Goal: Complete application form

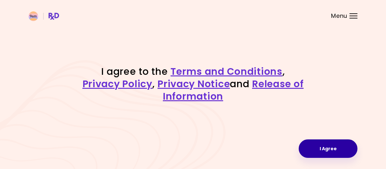
click at [336, 144] on button "I Agree" at bounding box center [328, 148] width 59 height 18
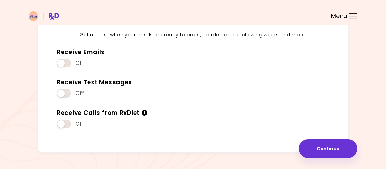
scroll to position [94, 0]
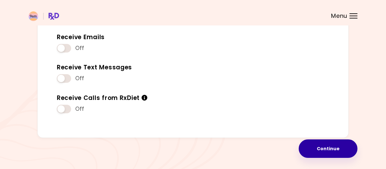
click at [323, 145] on button "Continue" at bounding box center [328, 148] width 59 height 18
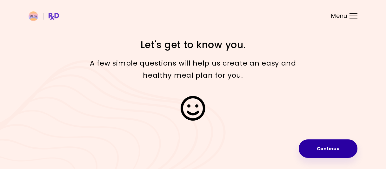
click at [323, 146] on button "Continue" at bounding box center [328, 148] width 59 height 18
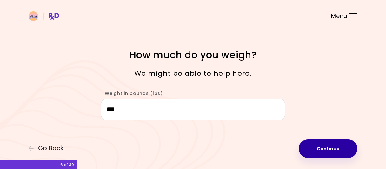
click at [315, 150] on button "Continue" at bounding box center [328, 148] width 59 height 18
select select "****"
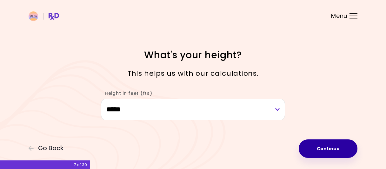
click at [315, 150] on button "Continue" at bounding box center [328, 148] width 59 height 18
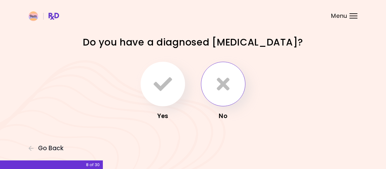
click at [233, 98] on button "button" at bounding box center [223, 84] width 44 height 44
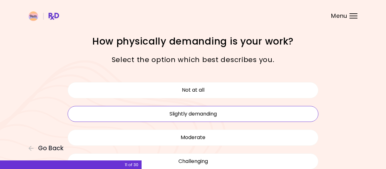
click at [228, 116] on button "Slightly demanding" at bounding box center [193, 114] width 251 height 16
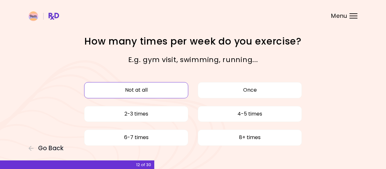
click at [156, 94] on button "Not at all" at bounding box center [136, 90] width 104 height 16
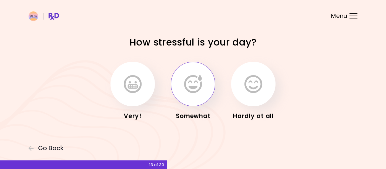
click at [202, 103] on button "button" at bounding box center [193, 84] width 44 height 44
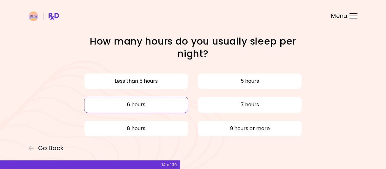
click at [151, 101] on button "6 hours" at bounding box center [136, 105] width 104 height 16
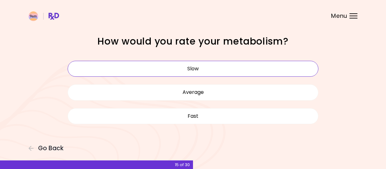
click at [197, 74] on button "Slow" at bounding box center [193, 69] width 251 height 16
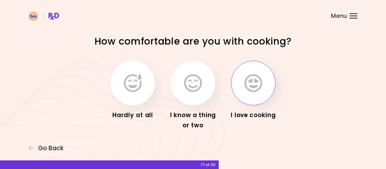
click at [244, 91] on button "button" at bounding box center [253, 83] width 44 height 44
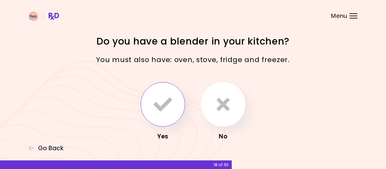
click at [164, 112] on icon "button" at bounding box center [163, 104] width 18 height 18
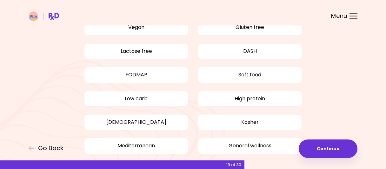
scroll to position [66, 0]
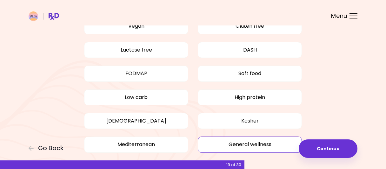
click at [282, 139] on button "General wellness" at bounding box center [250, 144] width 104 height 16
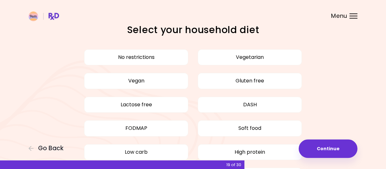
scroll to position [0, 0]
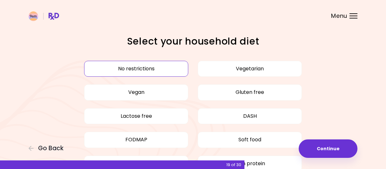
click at [146, 71] on button "No restrictions" at bounding box center [136, 69] width 104 height 16
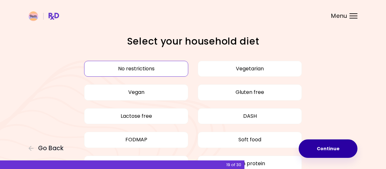
click at [341, 149] on button "Continue" at bounding box center [328, 148] width 59 height 18
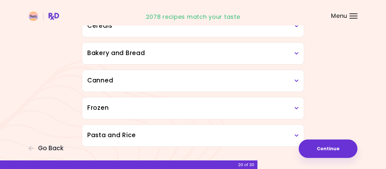
scroll to position [388, 0]
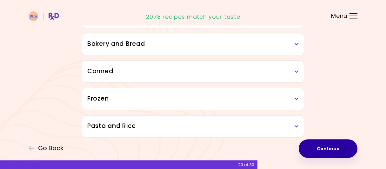
click at [339, 146] on button "Continue" at bounding box center [328, 148] width 59 height 18
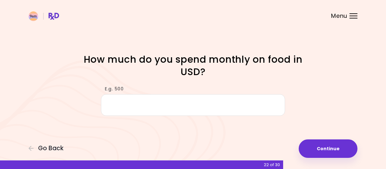
click at [179, 106] on input "E.g. 500" at bounding box center [193, 105] width 184 height 22
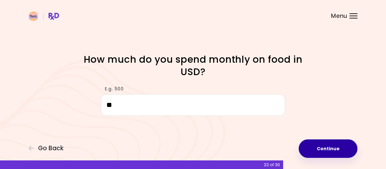
type input "*"
type input "***"
click at [343, 153] on button "Continue" at bounding box center [328, 148] width 59 height 18
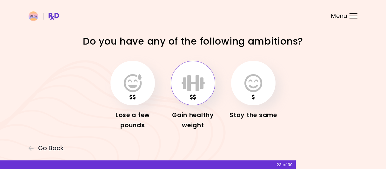
click at [185, 91] on icon "button" at bounding box center [193, 83] width 23 height 18
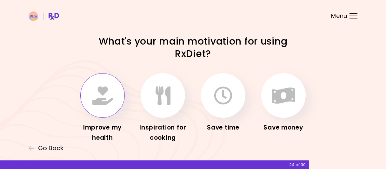
click at [94, 96] on icon "button" at bounding box center [102, 95] width 21 height 18
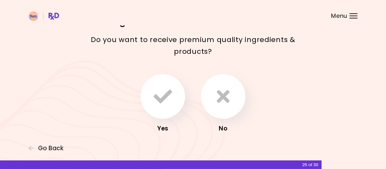
scroll to position [33, 0]
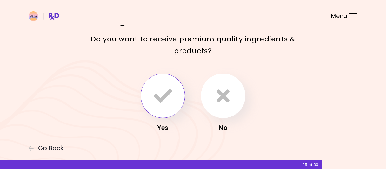
click at [166, 111] on button "button" at bounding box center [163, 95] width 44 height 44
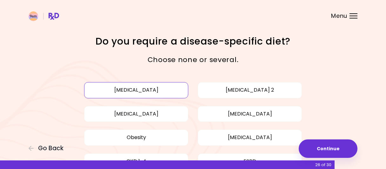
click at [100, 90] on button "[MEDICAL_DATA]" at bounding box center [136, 90] width 104 height 16
click at [103, 121] on button "[MEDICAL_DATA]" at bounding box center [136, 114] width 104 height 16
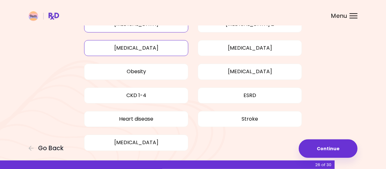
scroll to position [66, 0]
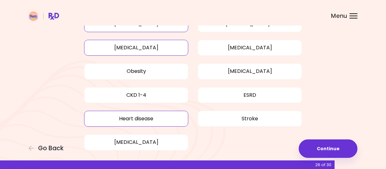
click at [107, 118] on button "Heart disease" at bounding box center [136, 119] width 104 height 16
click at [223, 115] on button "Stroke" at bounding box center [250, 119] width 104 height 16
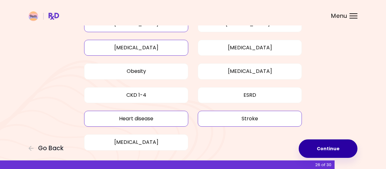
click at [321, 140] on button "Continue" at bounding box center [328, 148] width 59 height 18
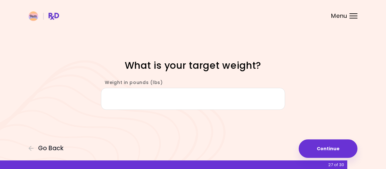
click at [193, 96] on input "Weight in pounds (lbs)" at bounding box center [193, 99] width 184 height 22
type input "***"
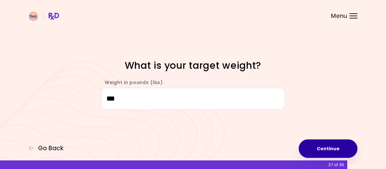
click at [309, 148] on button "Continue" at bounding box center [328, 148] width 59 height 18
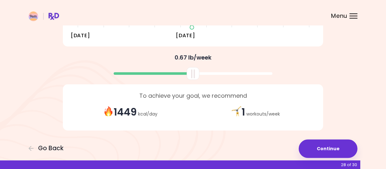
scroll to position [160, 0]
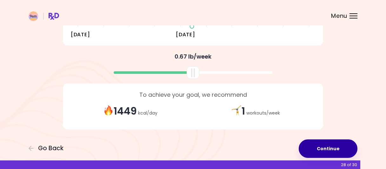
click at [326, 146] on button "Continue" at bounding box center [328, 148] width 59 height 18
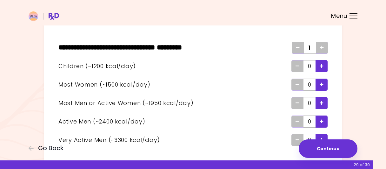
scroll to position [66, 0]
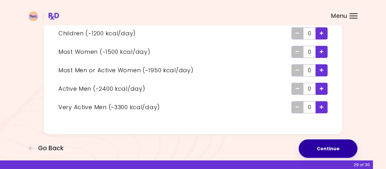
click at [344, 146] on button "Continue" at bounding box center [328, 148] width 59 height 18
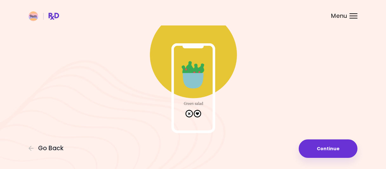
scroll to position [51, 0]
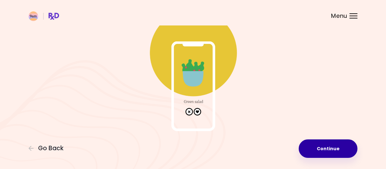
click at [321, 146] on button "Continue" at bounding box center [328, 148] width 59 height 18
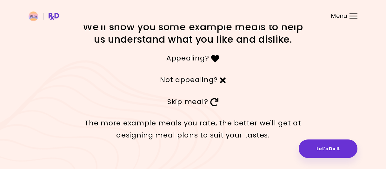
scroll to position [26, 0]
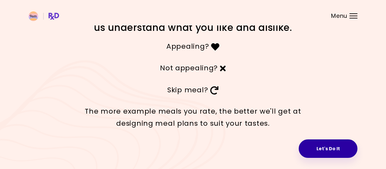
click at [340, 154] on button "Let's Do It" at bounding box center [328, 148] width 59 height 18
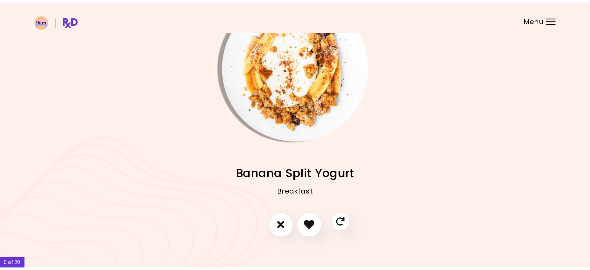
scroll to position [3, 0]
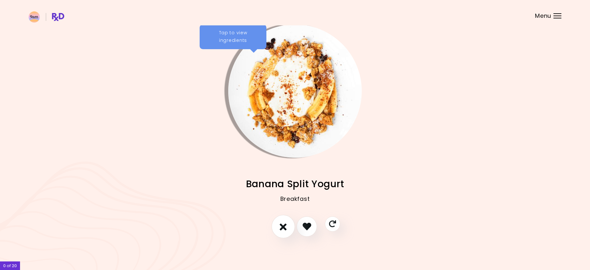
click at [282, 168] on button "I don't like this recipe" at bounding box center [283, 227] width 24 height 24
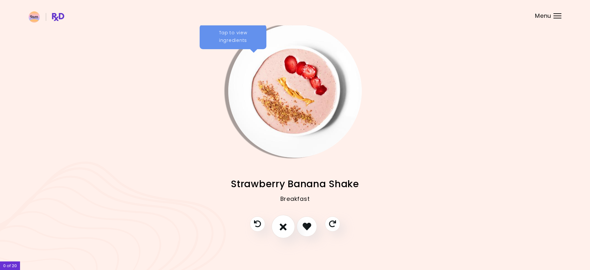
click at [283, 168] on icon "I don't like this recipe" at bounding box center [283, 227] width 7 height 10
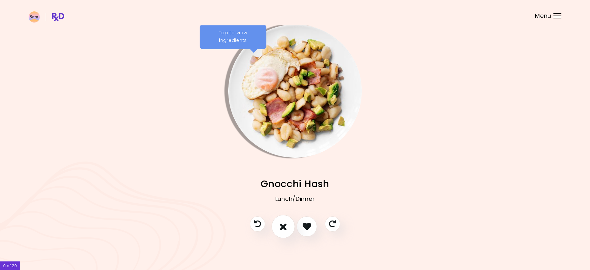
click at [283, 168] on icon "I don't like this recipe" at bounding box center [283, 227] width 7 height 10
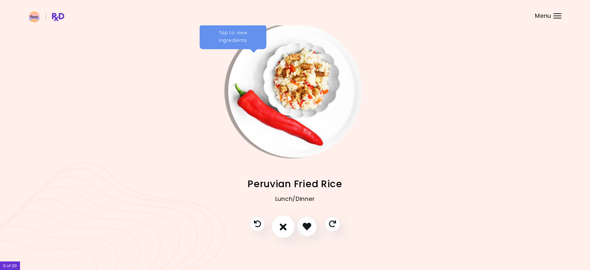
click at [282, 168] on icon "I don't like this recipe" at bounding box center [283, 227] width 7 height 10
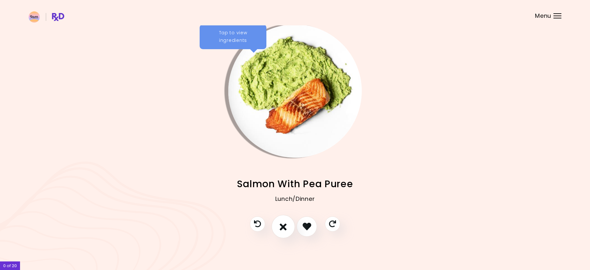
click at [282, 168] on icon "I don't like this recipe" at bounding box center [283, 227] width 7 height 10
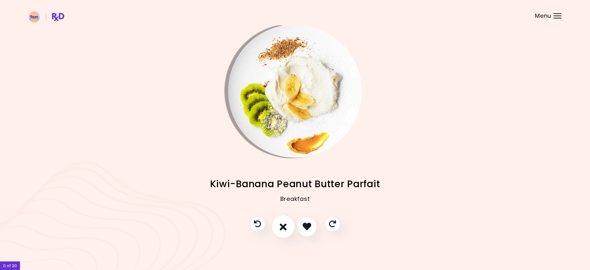
click at [282, 168] on icon "I don't like this recipe" at bounding box center [283, 227] width 7 height 10
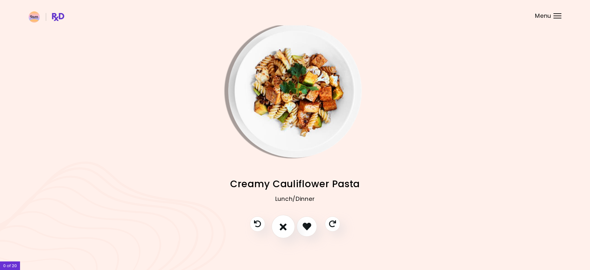
click at [282, 168] on icon "I don't like this recipe" at bounding box center [283, 227] width 7 height 10
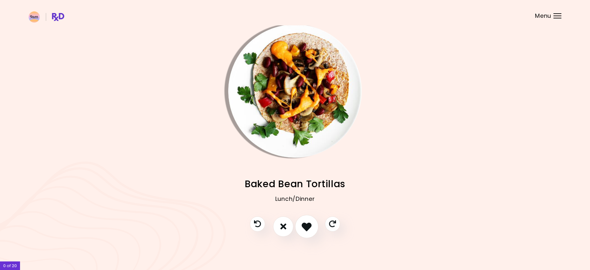
click at [301, 168] on button "I like this recipe" at bounding box center [307, 227] width 24 height 24
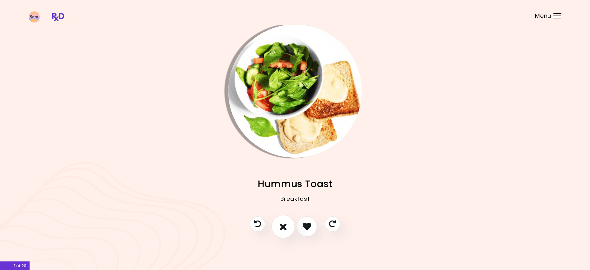
click at [286, 168] on icon "I don't like this recipe" at bounding box center [283, 227] width 7 height 10
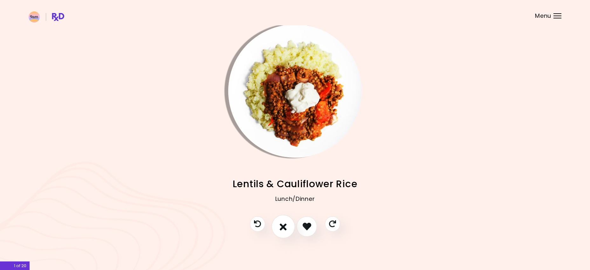
click at [286, 168] on icon "I don't like this recipe" at bounding box center [283, 227] width 7 height 10
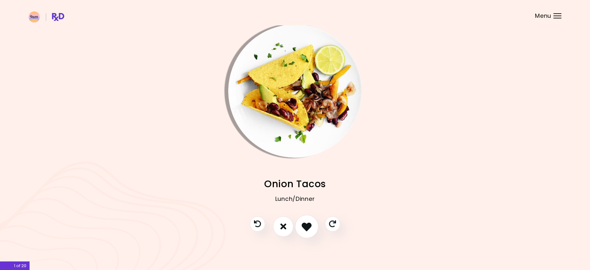
click at [306, 168] on icon "I like this recipe" at bounding box center [307, 227] width 10 height 10
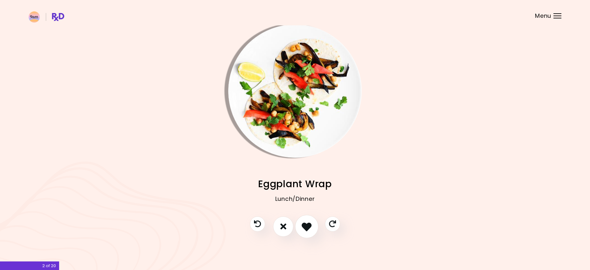
click at [306, 168] on icon "I like this recipe" at bounding box center [307, 227] width 10 height 10
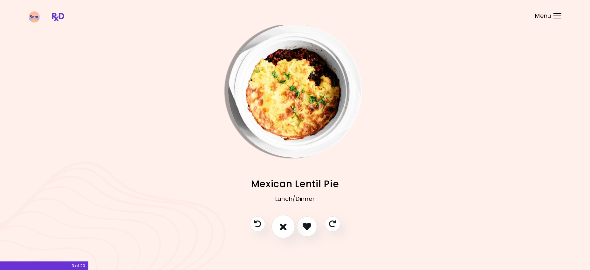
click at [286, 168] on icon "I don't like this recipe" at bounding box center [283, 227] width 7 height 10
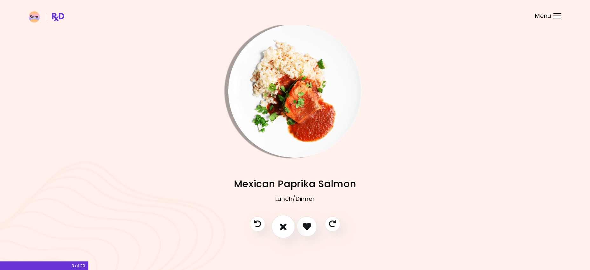
click at [286, 168] on icon "I don't like this recipe" at bounding box center [283, 227] width 7 height 10
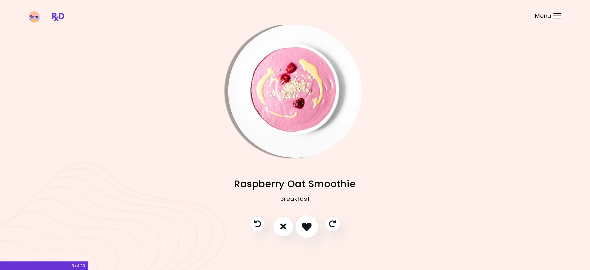
click at [307, 168] on icon "I like this recipe" at bounding box center [307, 227] width 10 height 10
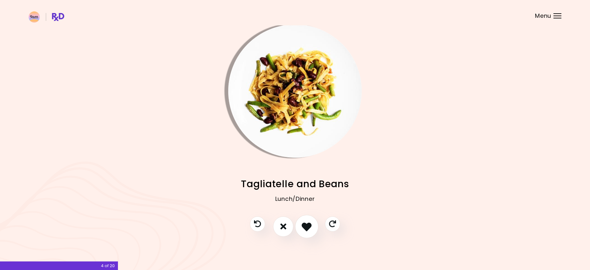
click at [305, 168] on icon "I like this recipe" at bounding box center [307, 227] width 10 height 10
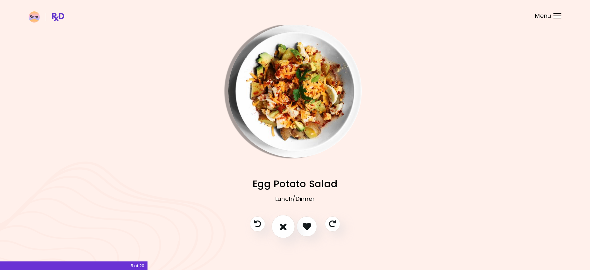
click at [284, 168] on button "I don't like this recipe" at bounding box center [283, 227] width 24 height 24
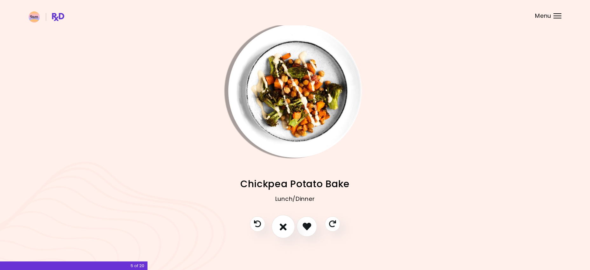
click at [284, 168] on button "I don't like this recipe" at bounding box center [283, 227] width 24 height 24
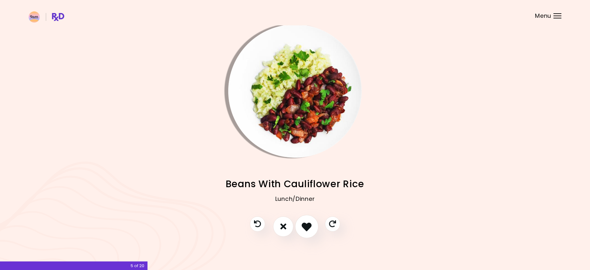
click at [303, 168] on icon "I like this recipe" at bounding box center [307, 227] width 10 height 10
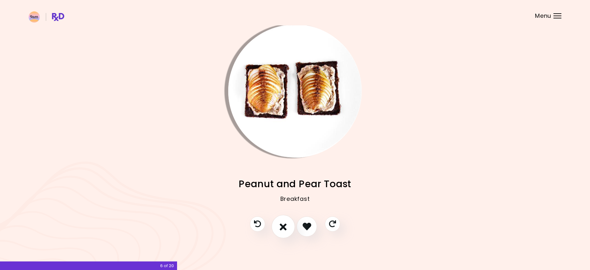
click at [286, 168] on icon "I don't like this recipe" at bounding box center [283, 227] width 7 height 10
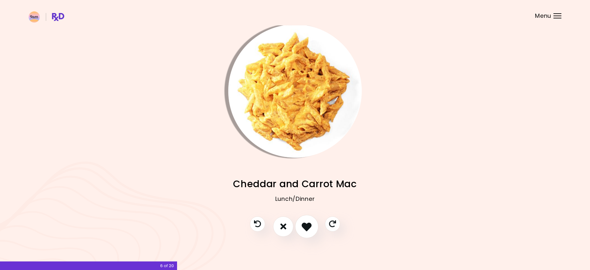
click at [304, 168] on icon "I like this recipe" at bounding box center [307, 227] width 10 height 10
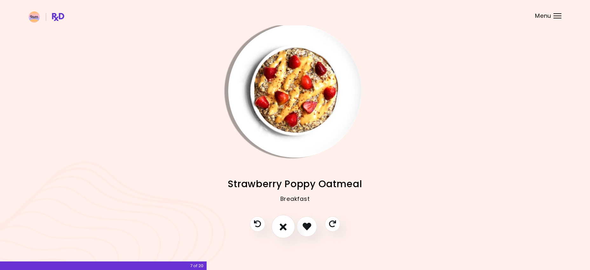
click at [290, 168] on button "I don't like this recipe" at bounding box center [283, 227] width 24 height 24
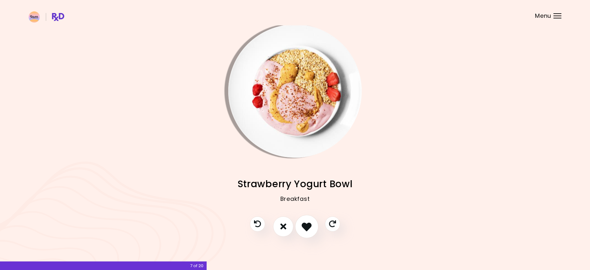
click at [308, 168] on icon "I like this recipe" at bounding box center [307, 227] width 10 height 10
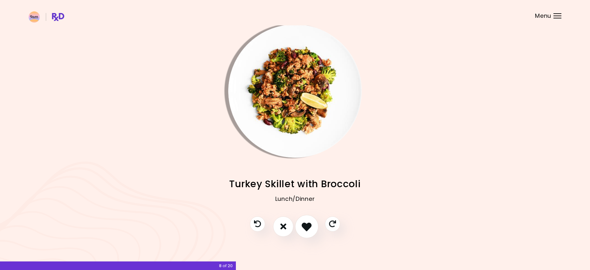
click at [306, 168] on icon "I like this recipe" at bounding box center [307, 227] width 10 height 10
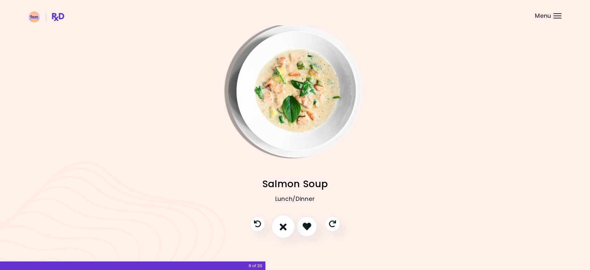
click at [287, 168] on button "I don't like this recipe" at bounding box center [283, 227] width 24 height 24
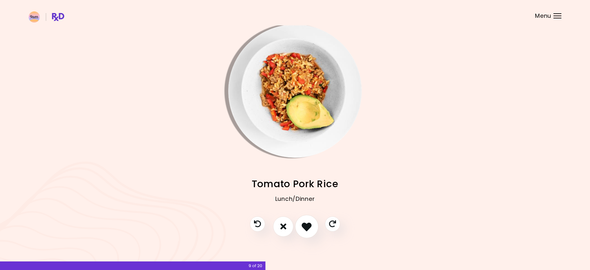
click at [305, 168] on icon "I like this recipe" at bounding box center [307, 227] width 10 height 10
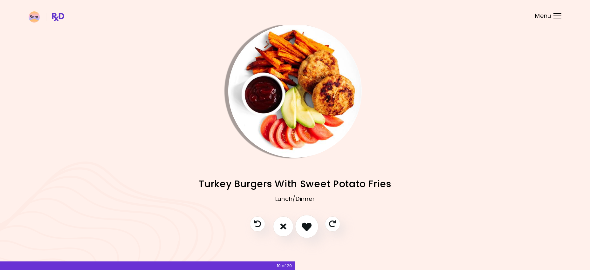
click at [305, 168] on icon "I like this recipe" at bounding box center [307, 227] width 10 height 10
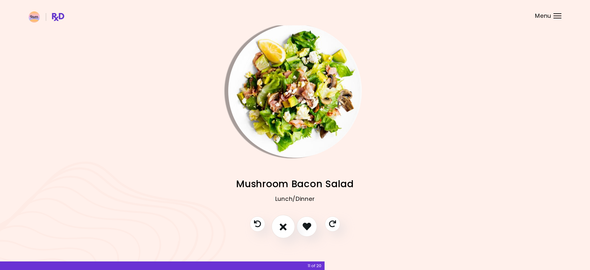
click at [284, 168] on icon "I don't like this recipe" at bounding box center [283, 227] width 7 height 10
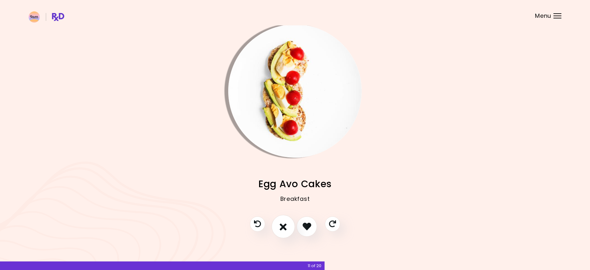
click at [284, 168] on icon "I don't like this recipe" at bounding box center [283, 227] width 7 height 10
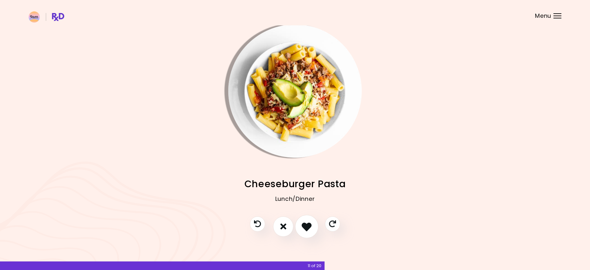
click at [301, 168] on button "I like this recipe" at bounding box center [307, 227] width 24 height 24
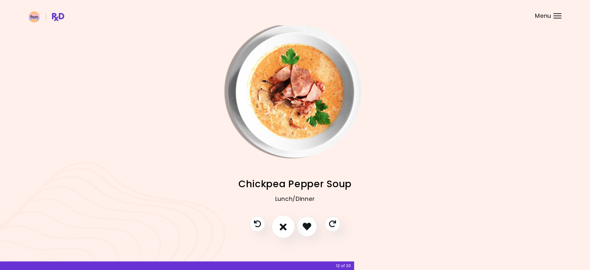
click at [285, 168] on icon "I don't like this recipe" at bounding box center [283, 227] width 7 height 10
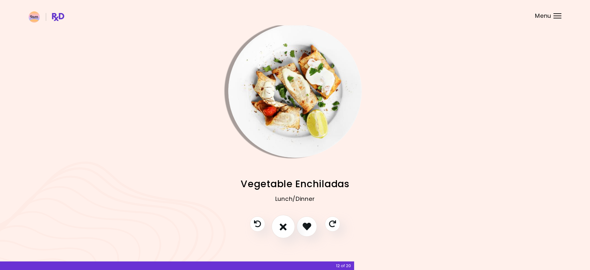
click at [285, 168] on icon "I don't like this recipe" at bounding box center [283, 227] width 7 height 10
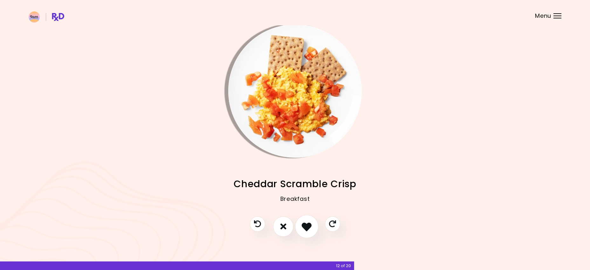
click at [304, 168] on icon "I like this recipe" at bounding box center [307, 227] width 10 height 10
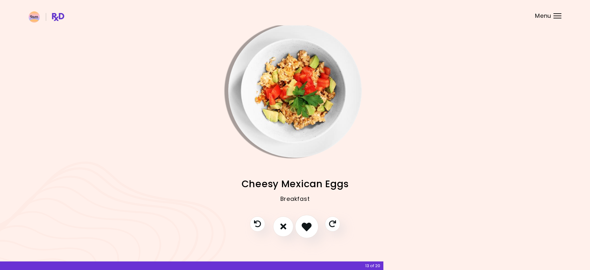
click at [304, 168] on icon "I like this recipe" at bounding box center [307, 227] width 10 height 10
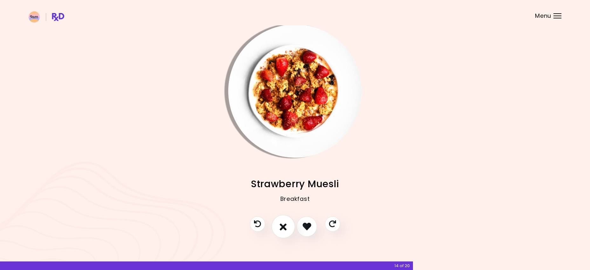
click at [282, 168] on icon "I don't like this recipe" at bounding box center [283, 227] width 7 height 10
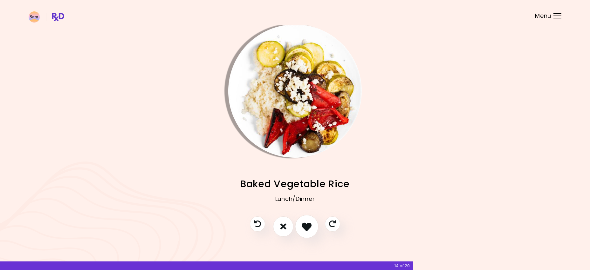
click at [309, 168] on icon "I like this recipe" at bounding box center [307, 227] width 10 height 10
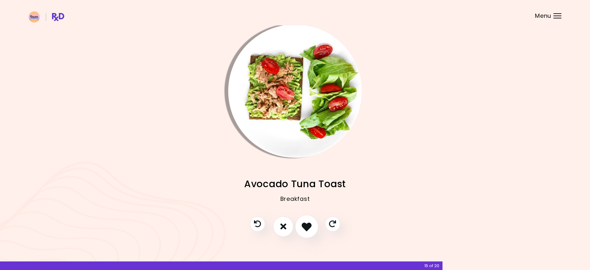
click at [305, 168] on icon "I like this recipe" at bounding box center [307, 227] width 10 height 10
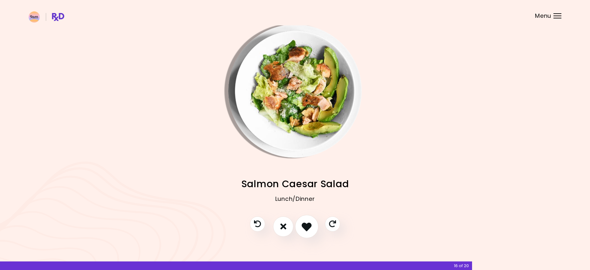
click at [305, 168] on icon "I like this recipe" at bounding box center [307, 227] width 10 height 10
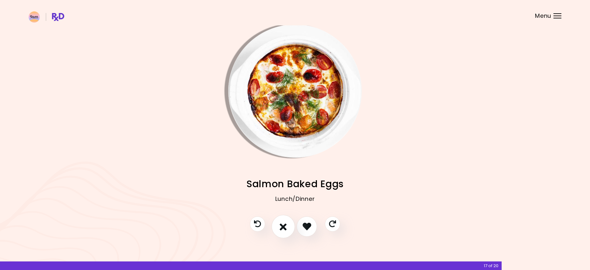
click at [287, 168] on button "I don't like this recipe" at bounding box center [283, 227] width 24 height 24
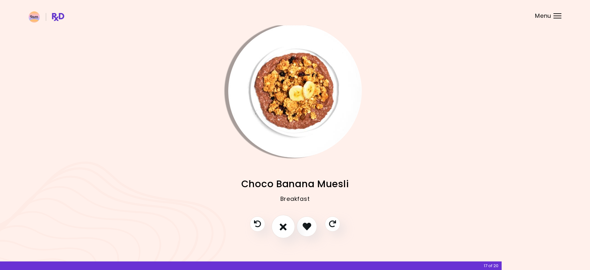
click at [287, 168] on button "I don't like this recipe" at bounding box center [283, 227] width 24 height 24
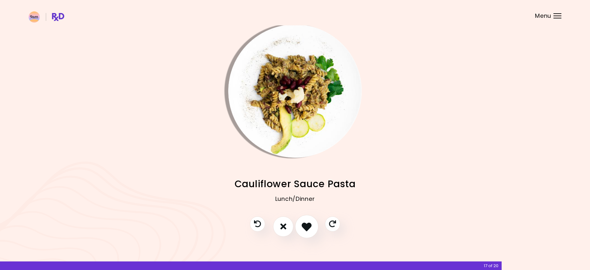
click at [311, 168] on icon "I like this recipe" at bounding box center [307, 227] width 10 height 10
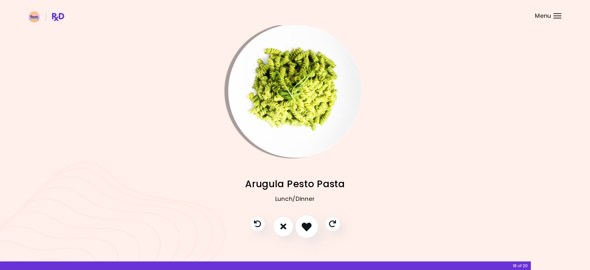
click at [309, 168] on icon "I like this recipe" at bounding box center [307, 227] width 10 height 10
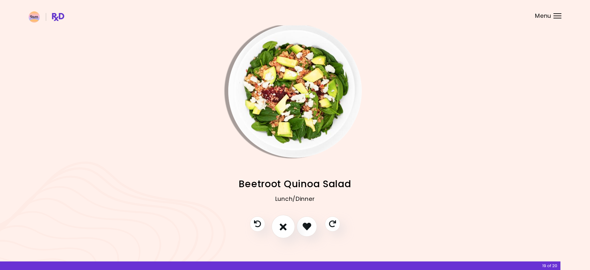
click at [287, 168] on button "I don't like this recipe" at bounding box center [283, 227] width 24 height 24
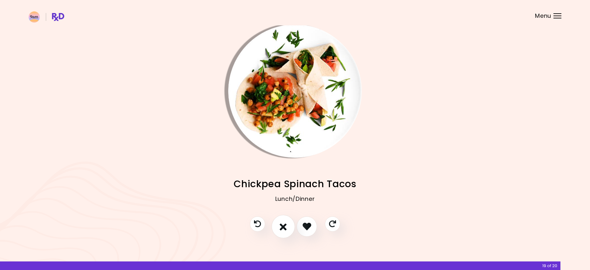
click at [287, 168] on button "I don't like this recipe" at bounding box center [283, 227] width 24 height 24
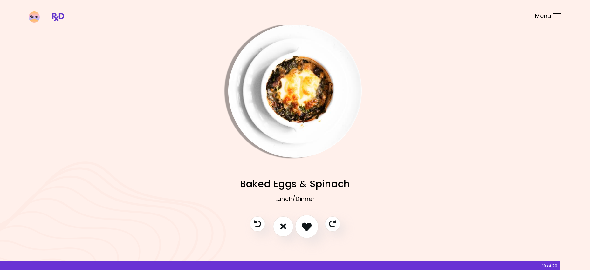
click at [307, 168] on icon "I like this recipe" at bounding box center [307, 227] width 10 height 10
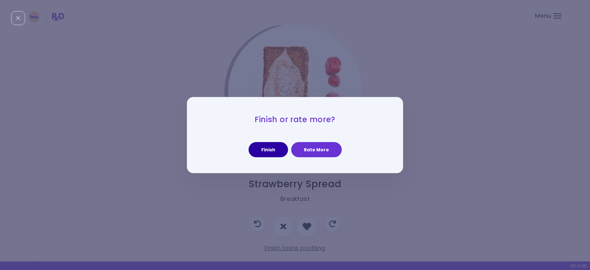
click at [271, 152] on button "Finish" at bounding box center [268, 149] width 39 height 15
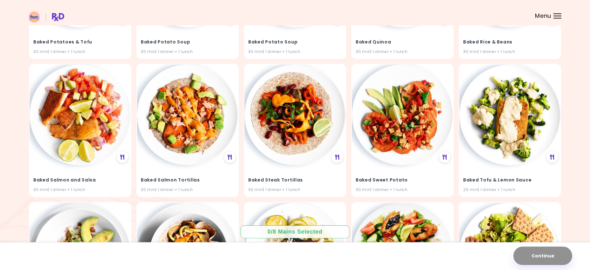
scroll to position [1447, 0]
